Goal: Task Accomplishment & Management: Use online tool/utility

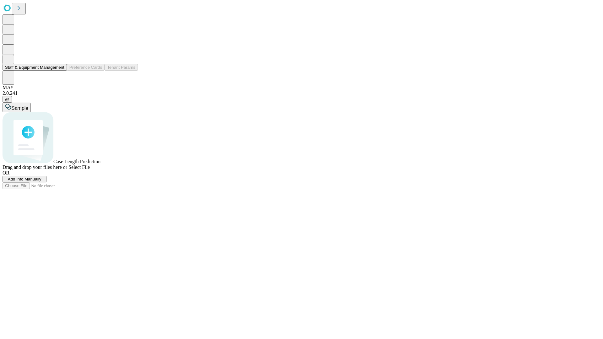
click at [60, 71] on button "Staff & Equipment Management" at bounding box center [35, 67] width 64 height 7
